Goal: Task Accomplishment & Management: Use online tool/utility

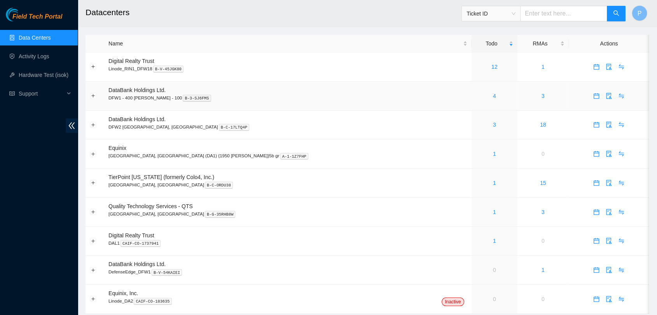
click at [476, 95] on div "4" at bounding box center [494, 96] width 37 height 9
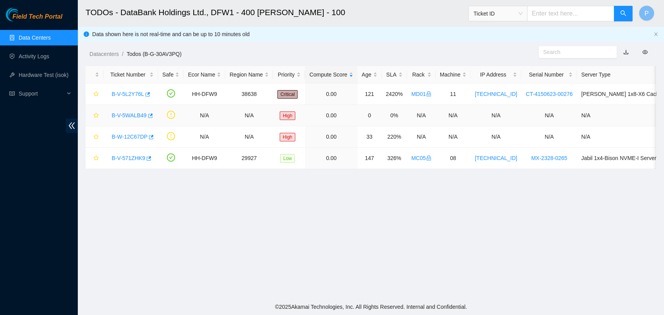
click at [132, 117] on link "B-V-5WALB49" at bounding box center [129, 115] width 35 height 6
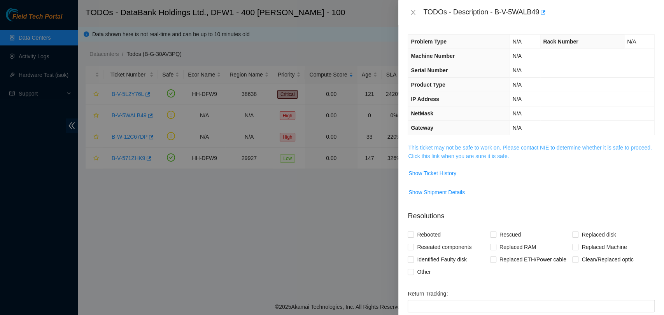
click at [470, 145] on link "This ticket may not be safe to work on. Please contact NIE to determine whether…" at bounding box center [529, 152] width 243 height 15
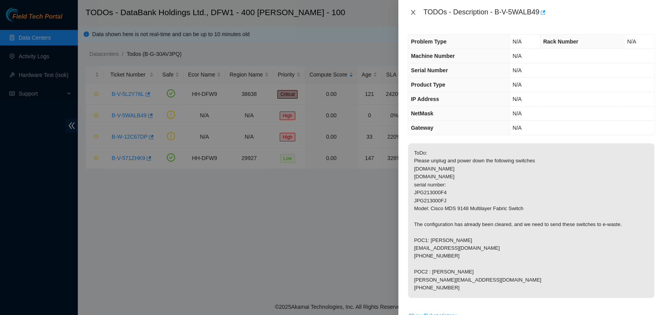
click at [415, 13] on icon "close" at bounding box center [413, 12] width 6 height 6
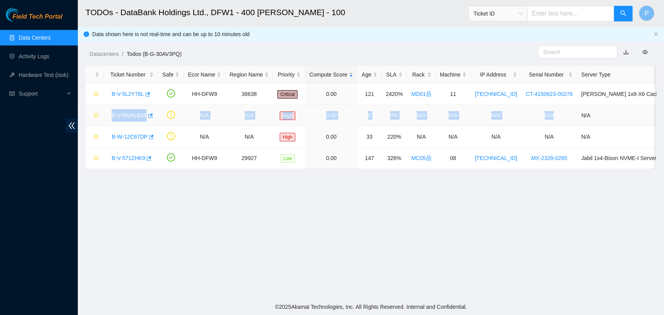
drag, startPoint x: 107, startPoint y: 114, endPoint x: 553, endPoint y: 119, distance: 446.3
click at [553, 119] on tr "B-V-5WALB49 N/A N/A High 0.00 0 0% N/A N/A N/A N/A N/A" at bounding box center [405, 115] width 639 height 21
copy tr "B-V-5WALB49 N/A N/A High 0.00 0 0% N/A N/A N/A N/A"
